Goal: Entertainment & Leisure: Consume media (video, audio)

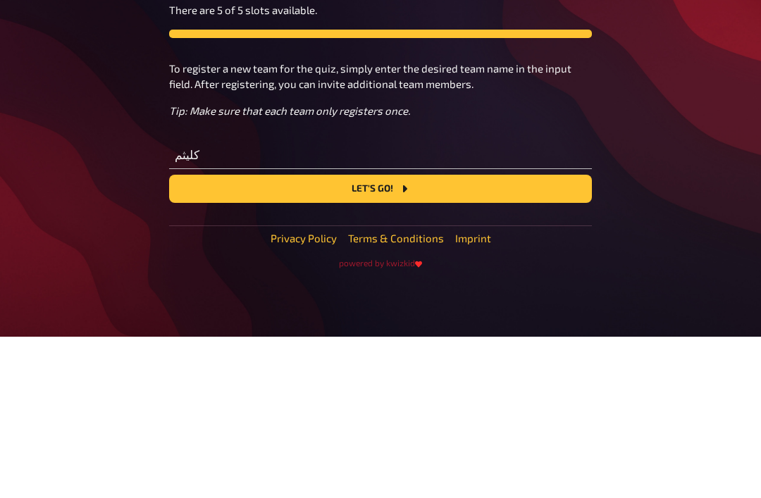
type input "كليثم"
click at [364, 336] on button "Let's go!" at bounding box center [380, 350] width 423 height 28
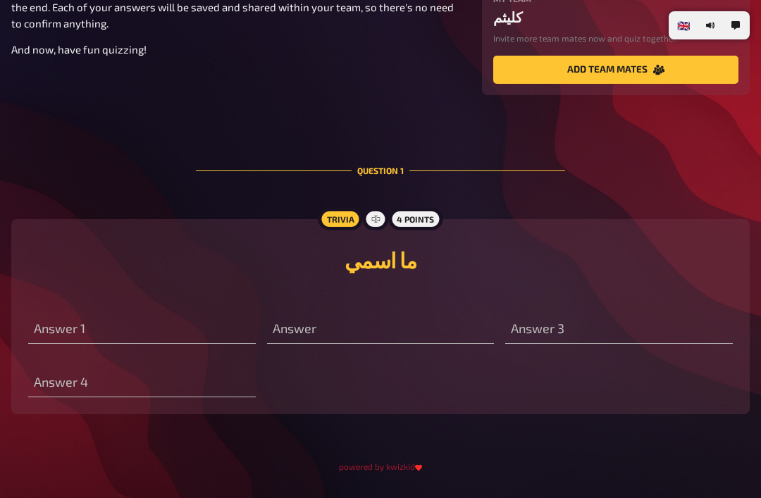
scroll to position [229, 0]
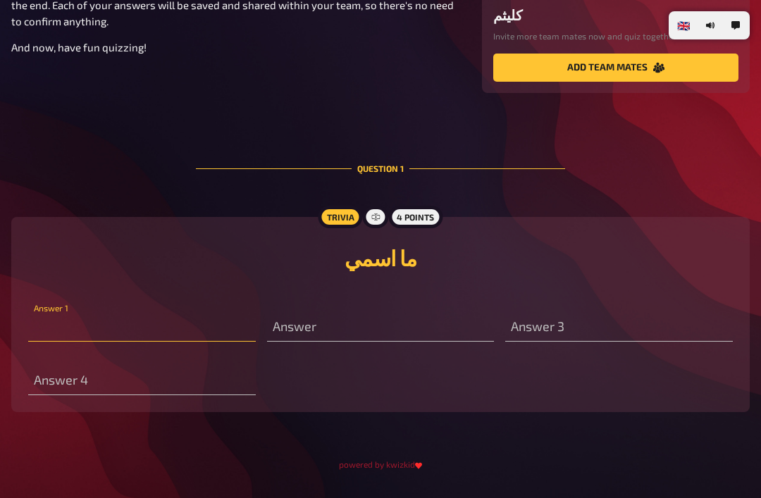
click at [125, 334] on input "text" at bounding box center [141, 327] width 227 height 28
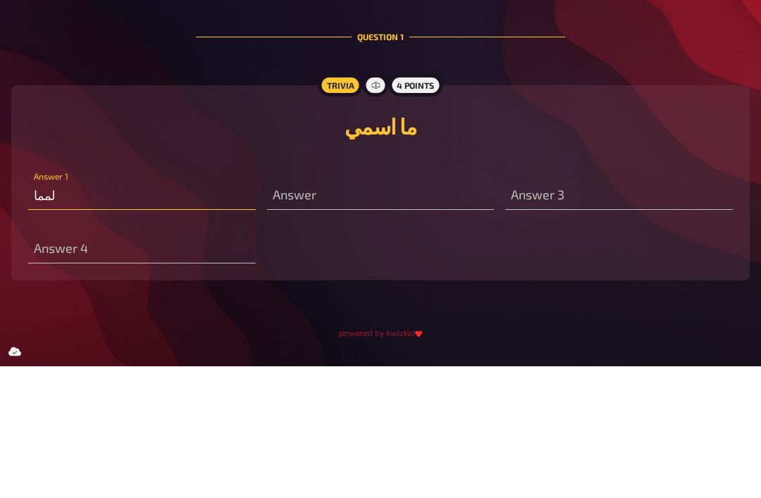
type input "لمما"
click at [385, 313] on input "text" at bounding box center [380, 327] width 227 height 28
type input "زل"
click at [598, 313] on input "text" at bounding box center [618, 327] width 227 height 28
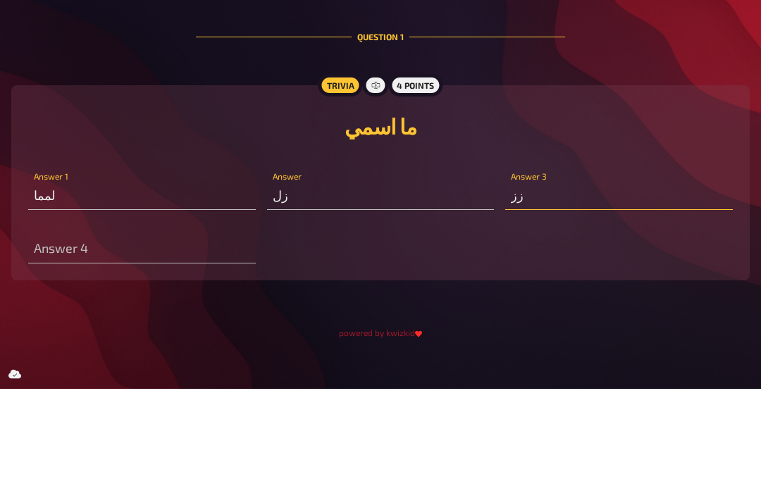
scroll to position [280, 0]
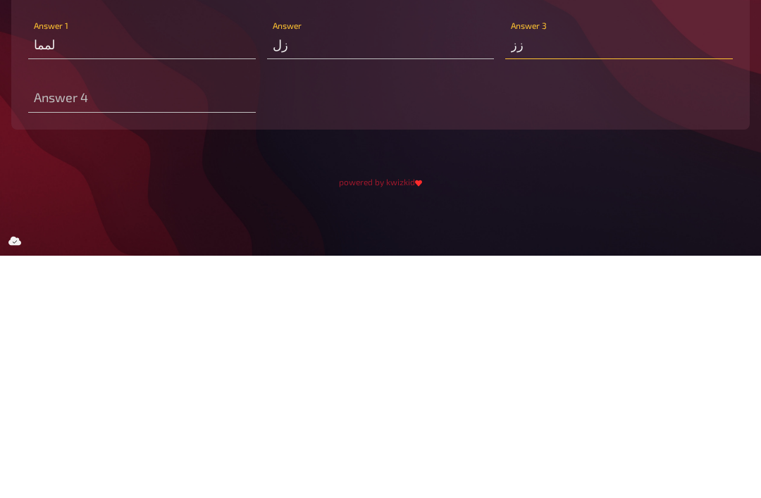
type input "زز"
click at [192, 327] on input "text" at bounding box center [141, 341] width 227 height 28
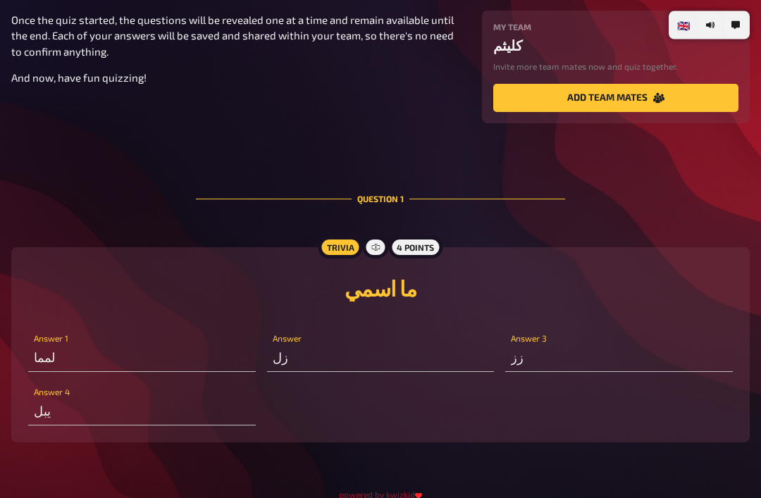
scroll to position [235, 0]
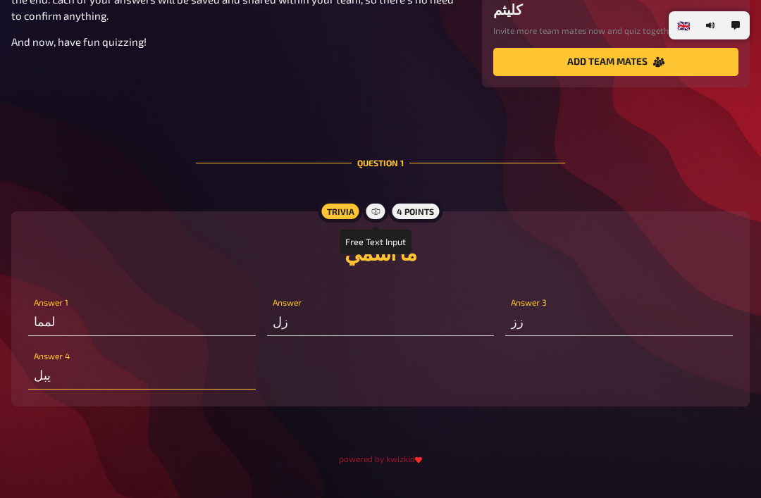
type input "يبل"
click at [381, 220] on div at bounding box center [375, 211] width 25 height 23
click at [414, 219] on div "4 points" at bounding box center [415, 211] width 54 height 23
click at [425, 222] on div "4 points" at bounding box center [415, 211] width 54 height 23
click at [425, 221] on div "4 points" at bounding box center [415, 211] width 54 height 23
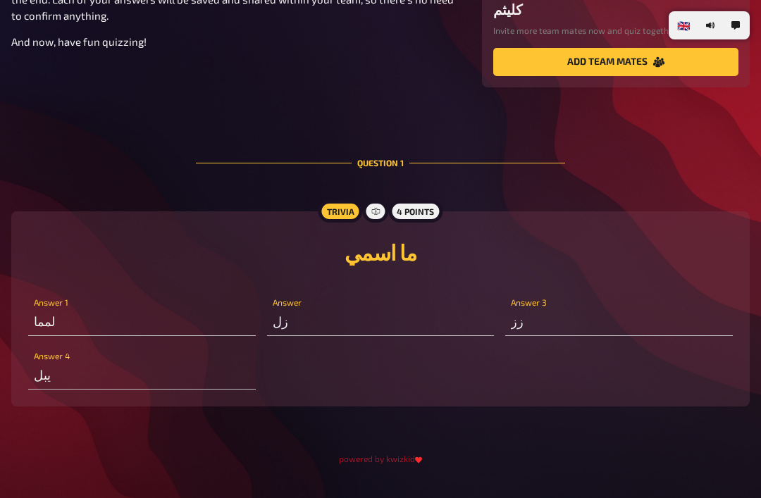
click at [423, 223] on div "4 points" at bounding box center [415, 211] width 54 height 23
click at [446, 218] on div "Trivia 4 points ما اسمي لمما Answer 1 زل Answer زز Answer 3 يبل Answer 4" at bounding box center [380, 308] width 738 height 195
click at [566, 177] on div "Hello, how nice to have you with us! While we wait for the host to start the qu…" at bounding box center [380, 168] width 738 height 522
click at [639, 178] on div "Hello, how nice to have you with us! While we wait for the host to start the qu…" at bounding box center [380, 168] width 738 height 522
click at [670, 182] on div "Hello, how nice to have you with us! While we wait for the host to start the qu…" at bounding box center [380, 168] width 738 height 522
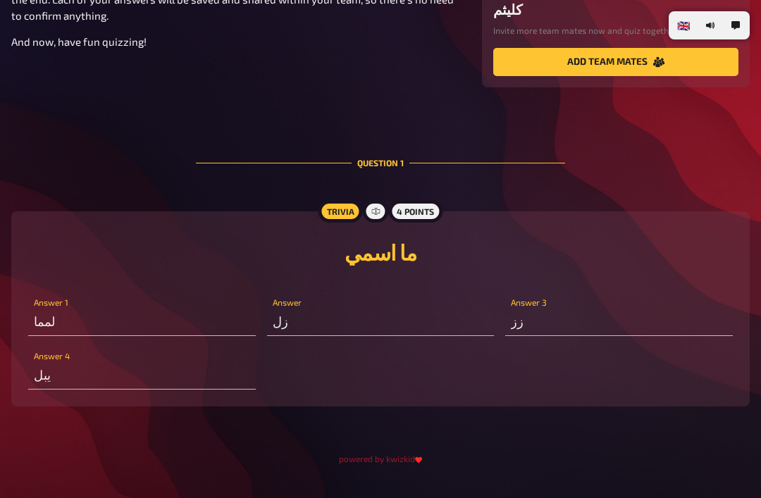
click at [673, 177] on div "Hello, how nice to have you with us! While we wait for the host to start the qu…" at bounding box center [380, 168] width 738 height 522
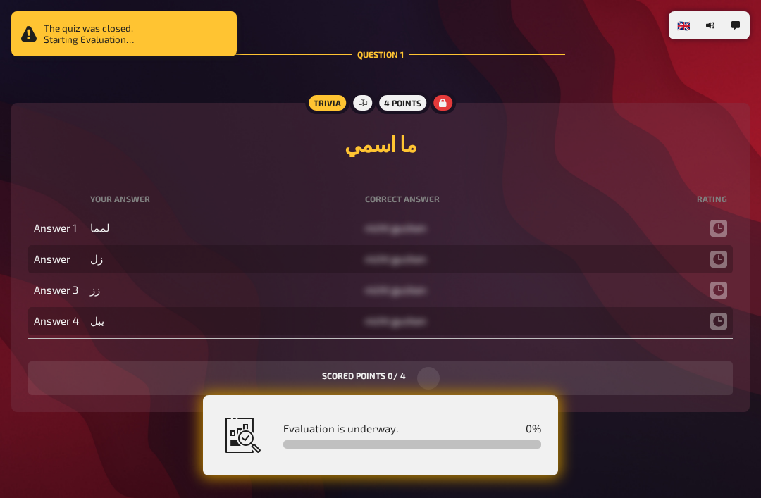
scroll to position [342, 0]
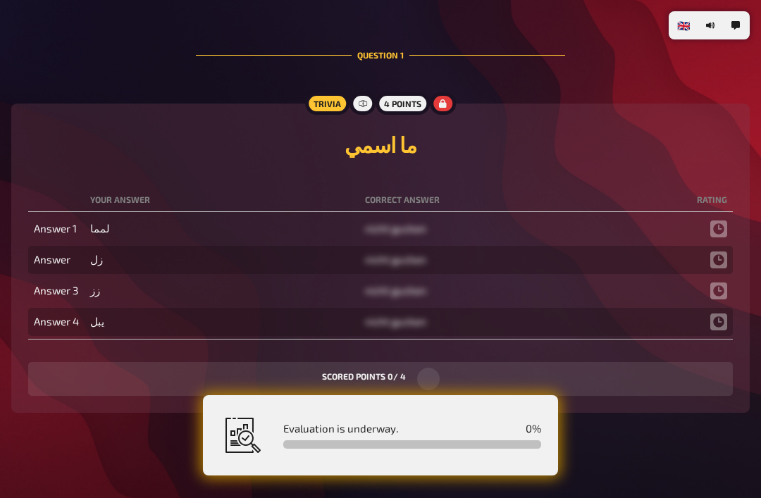
click at [706, 243] on td at bounding box center [712, 229] width 42 height 28
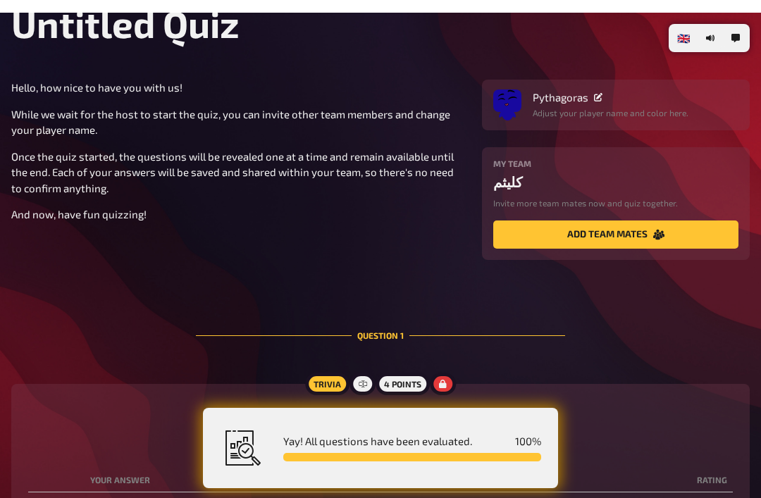
scroll to position [0, 0]
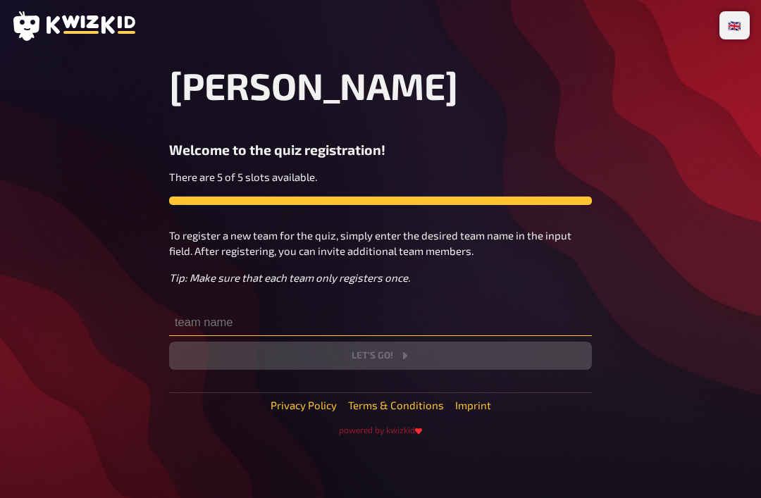
click at [249, 320] on input "text" at bounding box center [380, 322] width 423 height 28
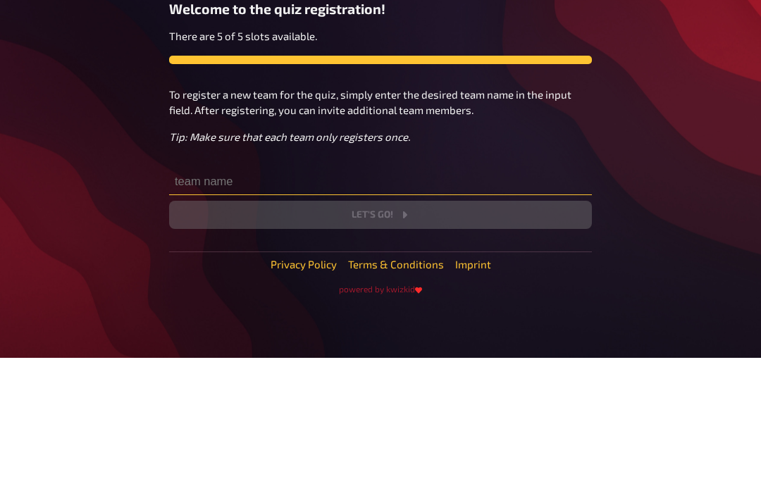
type input "Klaithem Al Naaimi"
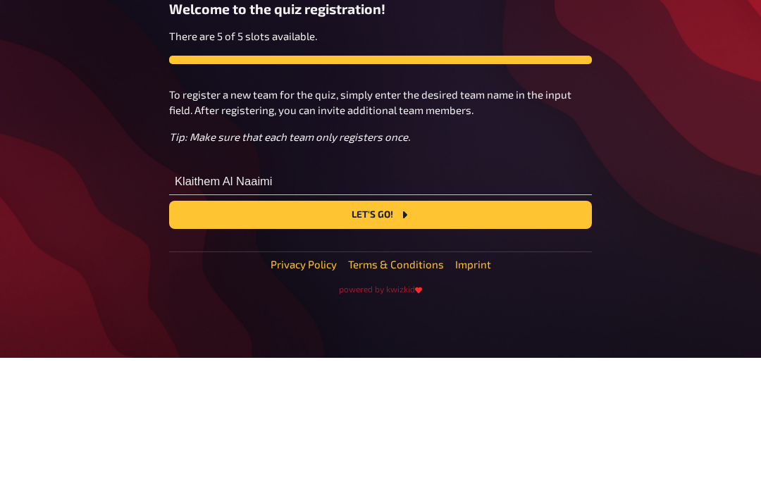
scroll to position [45, 0]
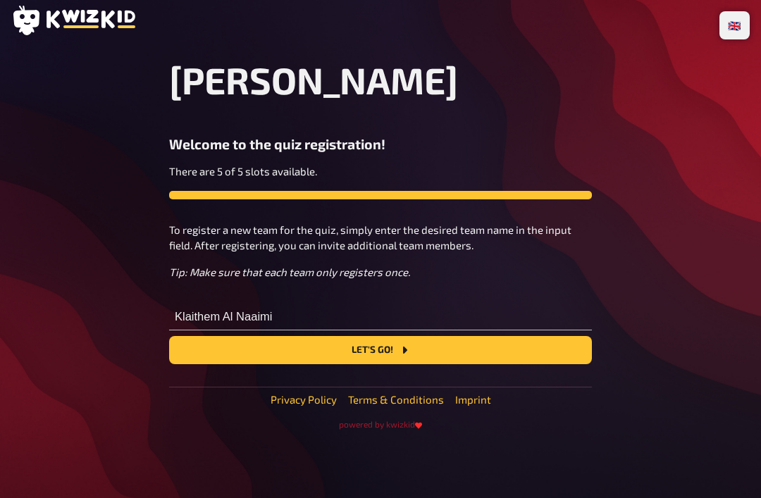
click at [432, 336] on button "Let's go!" at bounding box center [380, 350] width 423 height 28
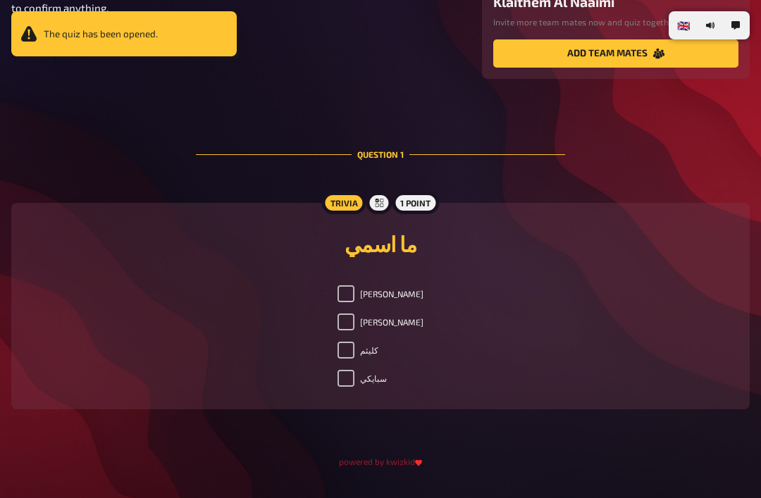
scroll to position [254, 0]
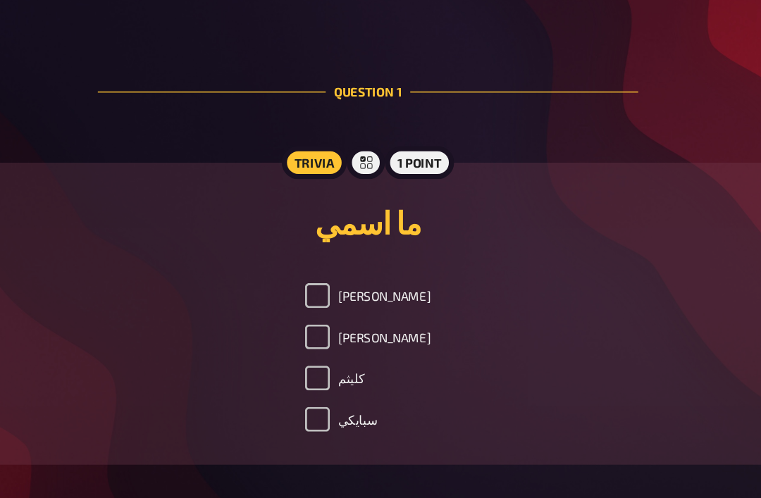
click at [337, 358] on input "سبايكي" at bounding box center [345, 366] width 17 height 17
checkbox input "true"
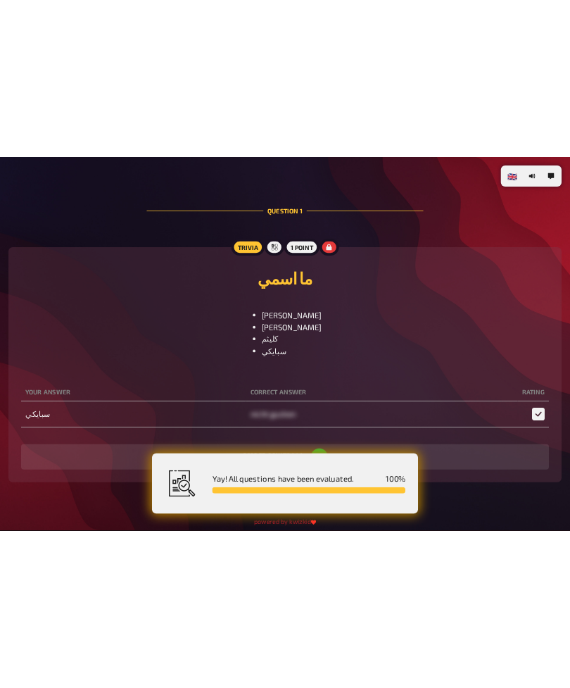
scroll to position [0, 0]
